Goal: Navigation & Orientation: Find specific page/section

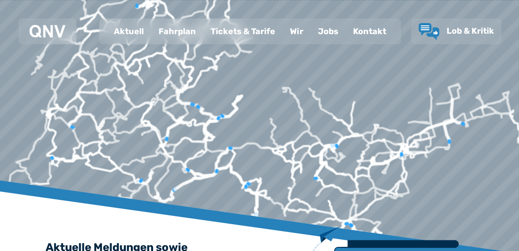
click at [183, 33] on div "Fahrplan" at bounding box center [177, 31] width 52 height 24
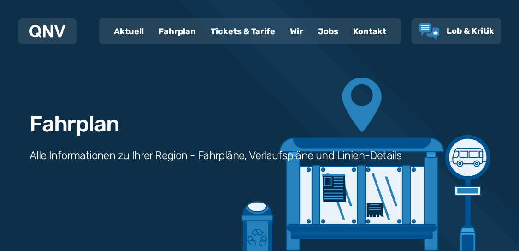
click at [207, 108] on div "Fahrplan Alle Informationen zu Ihrer Region - Fahrpläne, Verlaufspläne und Lini…" at bounding box center [259, 131] width 519 height 263
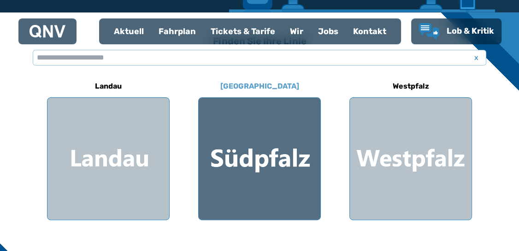
scroll to position [250, 0]
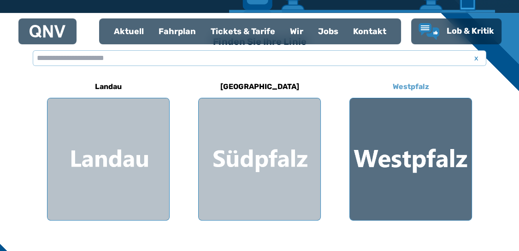
click at [422, 159] on div at bounding box center [411, 159] width 122 height 122
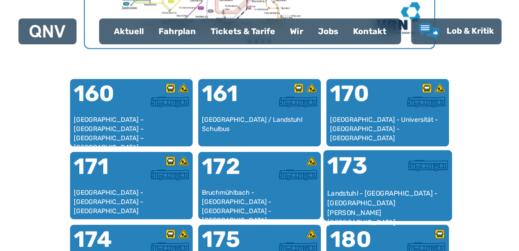
scroll to position [553, 0]
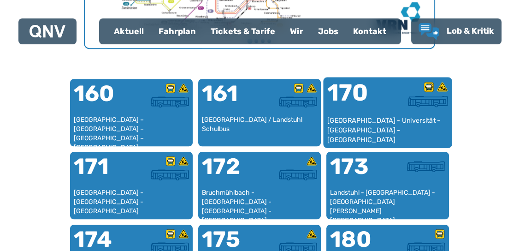
click at [378, 106] on div "170" at bounding box center [357, 98] width 60 height 35
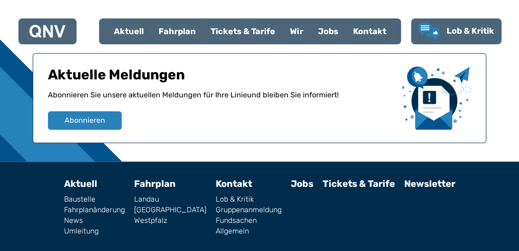
scroll to position [982, 0]
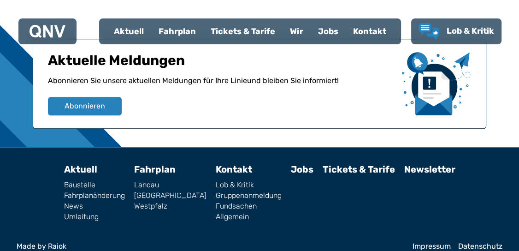
click at [216, 202] on link "Fundsachen" at bounding box center [249, 205] width 66 height 7
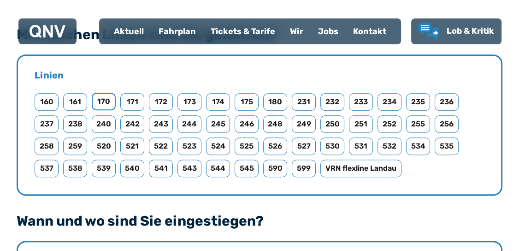
scroll to position [499, 0]
